Goal: Find specific page/section: Find specific page/section

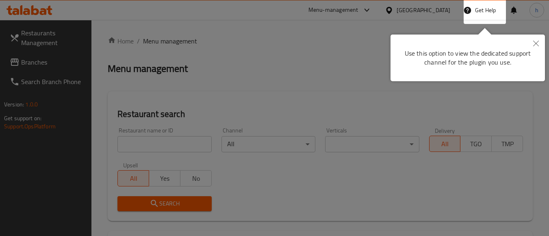
click at [536, 43] on icon "Close" at bounding box center [536, 44] width 6 height 6
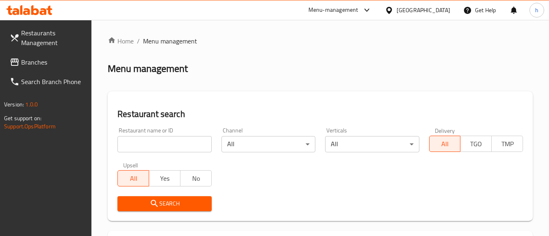
click at [369, 9] on icon at bounding box center [367, 10] width 10 height 10
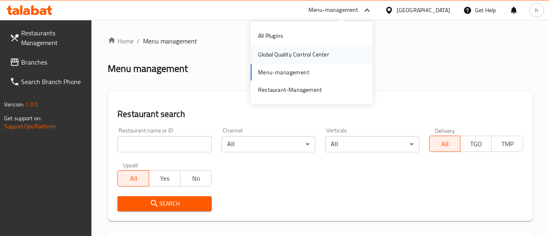
click at [321, 51] on div "Global Quality Control Center" at bounding box center [293, 54] width 71 height 9
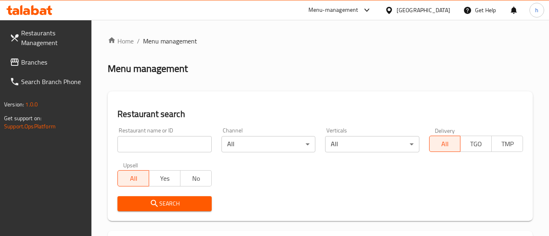
click at [418, 12] on div "[GEOGRAPHIC_DATA]" at bounding box center [424, 10] width 54 height 9
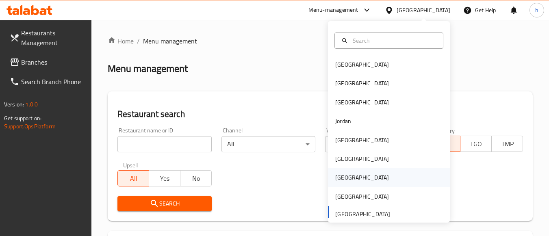
click at [344, 182] on div "Qatar" at bounding box center [362, 177] width 67 height 19
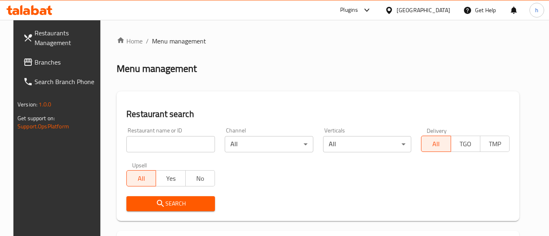
click at [53, 64] on span "Branches" at bounding box center [67, 62] width 64 height 10
